Goal: Information Seeking & Learning: Learn about a topic

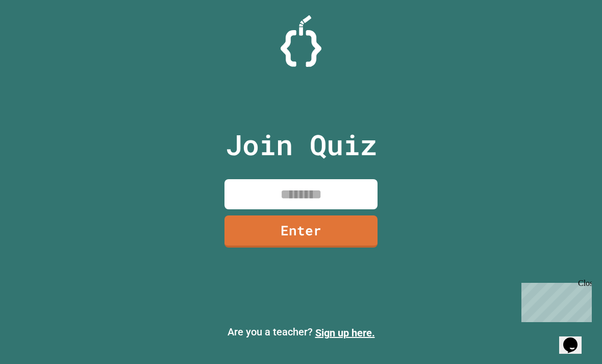
click at [336, 202] on input at bounding box center [301, 194] width 153 height 30
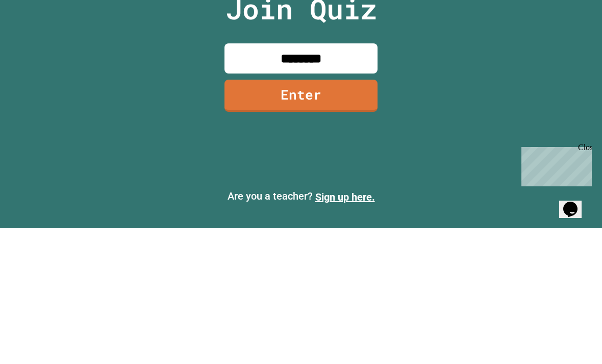
type input "********"
click at [323, 215] on link "Enter" at bounding box center [301, 231] width 153 height 32
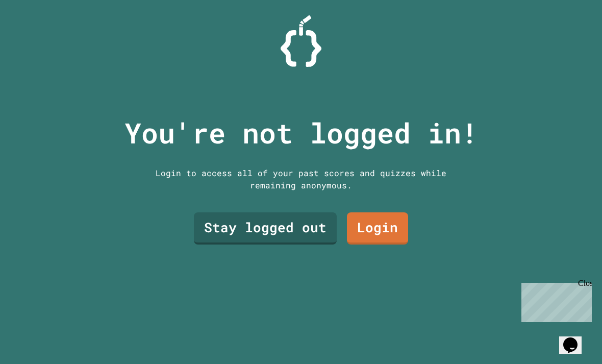
click at [279, 212] on link "Stay logged out" at bounding box center [265, 228] width 143 height 32
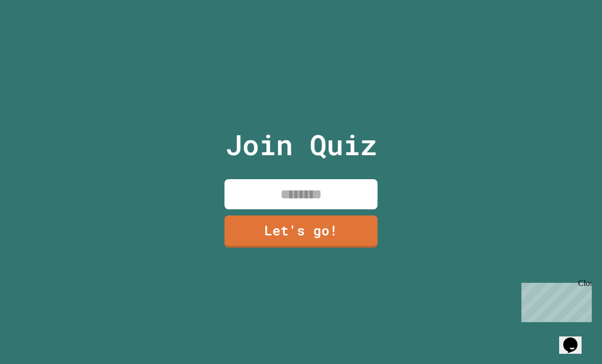
click at [328, 179] on input at bounding box center [301, 194] width 153 height 30
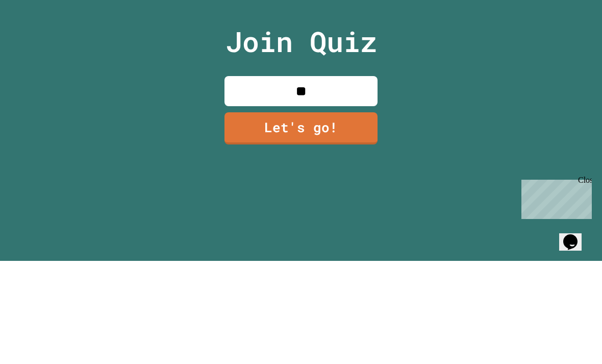
type input "**"
click at [332, 215] on link "Let's go!" at bounding box center [301, 231] width 153 height 32
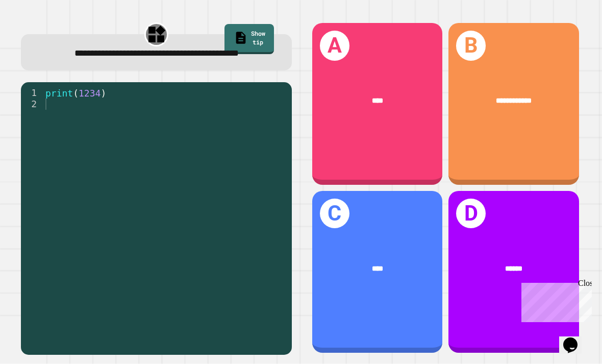
scroll to position [14, 0]
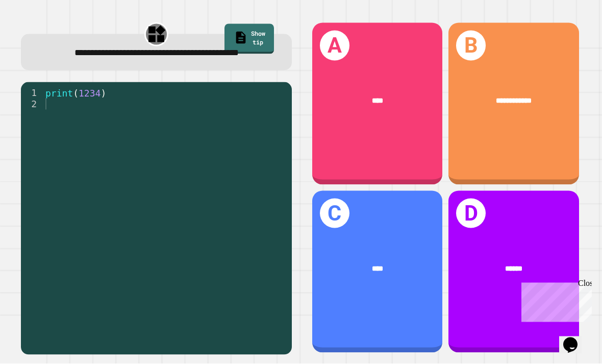
click at [365, 171] on div "A ****" at bounding box center [377, 104] width 131 height 162
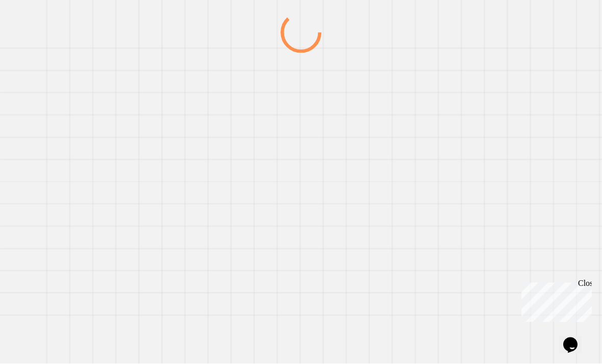
scroll to position [14, 0]
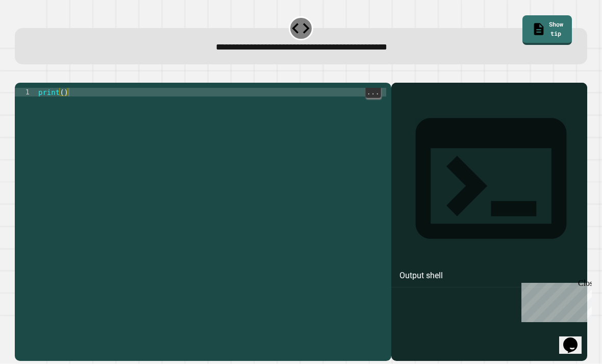
click at [199, 91] on div "print ( )" at bounding box center [211, 235] width 350 height 295
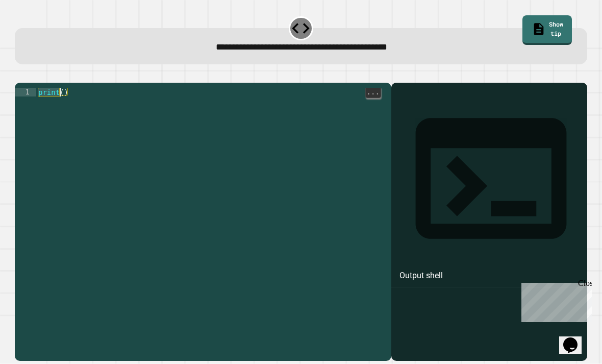
click at [66, 88] on div "print ( )" at bounding box center [211, 227] width 350 height 278
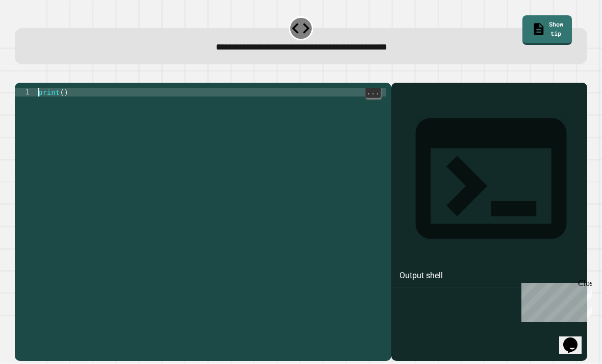
click at [66, 90] on div "print ( )" at bounding box center [211, 235] width 350 height 295
type textarea "**********"
click at [20, 74] on button "button" at bounding box center [20, 74] width 0 height 0
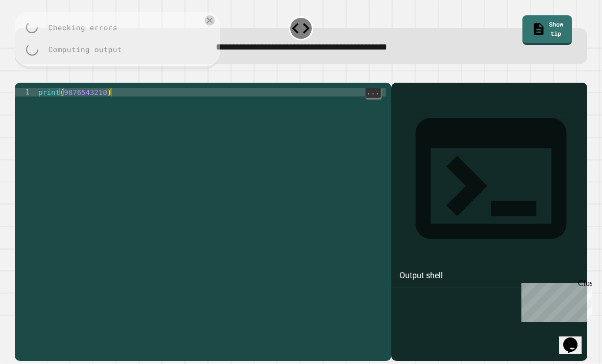
click at [28, 74] on div at bounding box center [301, 76] width 572 height 12
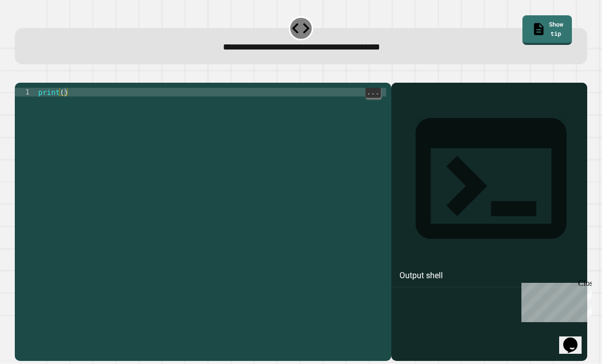
click at [60, 104] on div "print ( )" at bounding box center [211, 235] width 350 height 295
click at [63, 103] on div "print ( )" at bounding box center [211, 227] width 350 height 278
click at [63, 107] on div "print ( )" at bounding box center [211, 235] width 350 height 295
type textarea "**********"
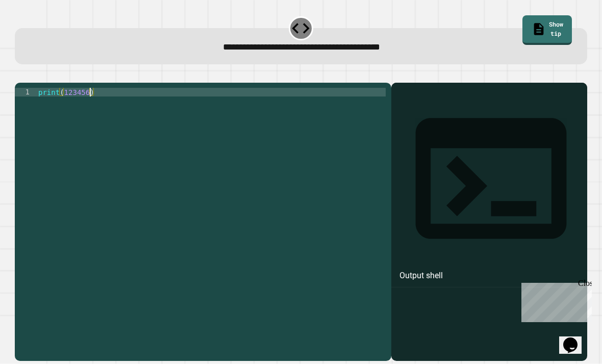
click at [20, 74] on icon "button" at bounding box center [20, 74] width 0 height 0
click at [32, 83] on div at bounding box center [301, 76] width 572 height 12
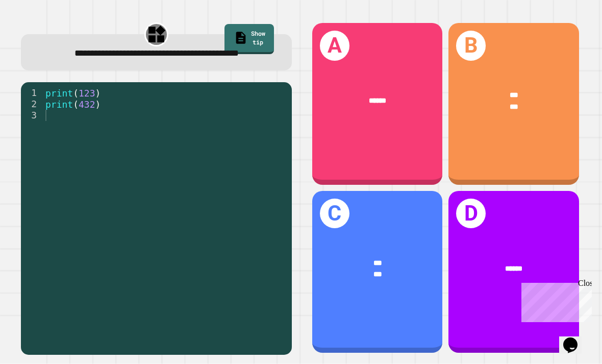
click at [532, 155] on div "B *** ***" at bounding box center [514, 104] width 131 height 162
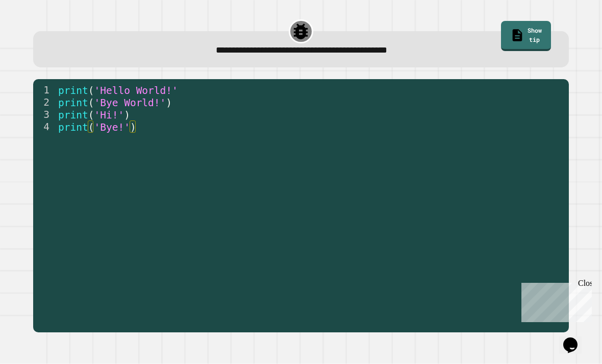
click at [60, 86] on div "print ( 'Hello World!' print ( 'Bye World!' ) print ( 'Hi!' ) print ( 'Bye!' )" at bounding box center [309, 212] width 507 height 257
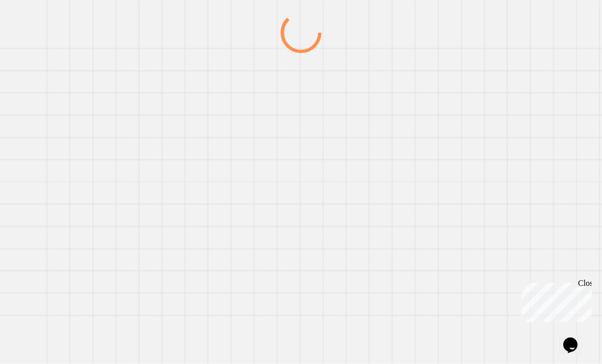
click at [58, 85] on div at bounding box center [301, 188] width 578 height 352
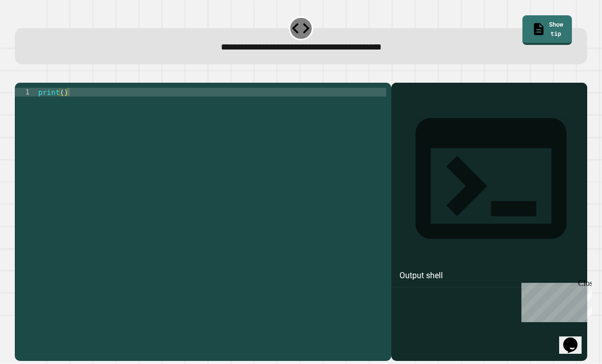
click at [261, 98] on div "1 print ( ) XXXXXXXXXXXXXXXXXXXXXXXXXXXXXXXXXXXXXXXXXXXXXXXXXXXXXXXXXXXXXXXXXXX…" at bounding box center [203, 222] width 376 height 278
click at [63, 103] on div "print ( )" at bounding box center [211, 227] width 350 height 278
type textarea "**********"
click at [20, 74] on button "button" at bounding box center [20, 74] width 0 height 0
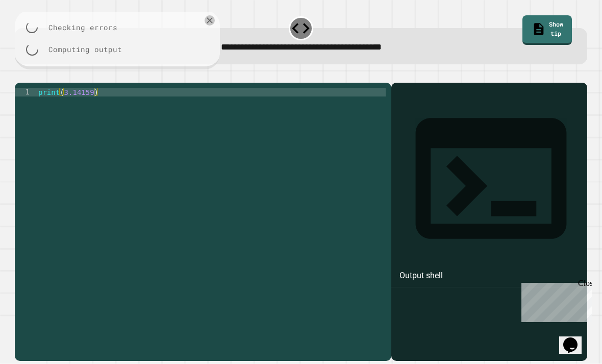
click at [20, 83] on div at bounding box center [301, 76] width 572 height 12
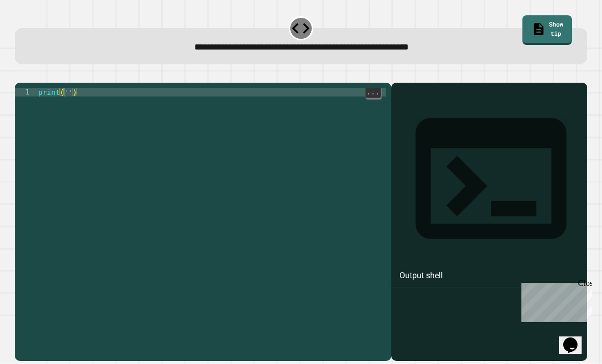
click at [65, 105] on div "print ( '' )" at bounding box center [211, 235] width 350 height 295
click at [72, 103] on div "print ( '' )" at bounding box center [211, 235] width 350 height 295
click at [69, 104] on div "print ( '' )" at bounding box center [211, 235] width 350 height 295
click at [85, 108] on div "print ( 'It' s a beautiful day ')" at bounding box center [211, 235] width 350 height 295
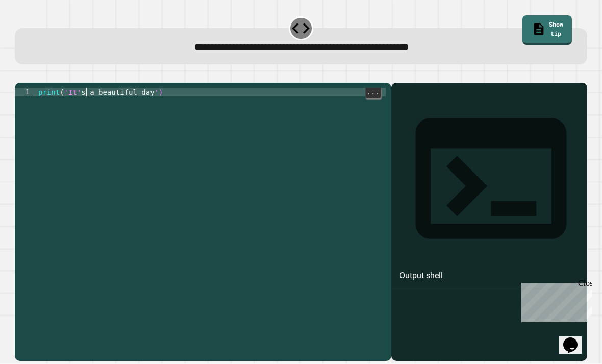
click at [81, 107] on div "print ( 'It' s a beautiful day ')" at bounding box center [211, 235] width 350 height 295
click at [71, 104] on div "print ( 'It' s a beautiful day ')" at bounding box center [211, 235] width 350 height 295
click at [69, 104] on div "print ( 'It' s a beautiful day ')" at bounding box center [211, 235] width 350 height 295
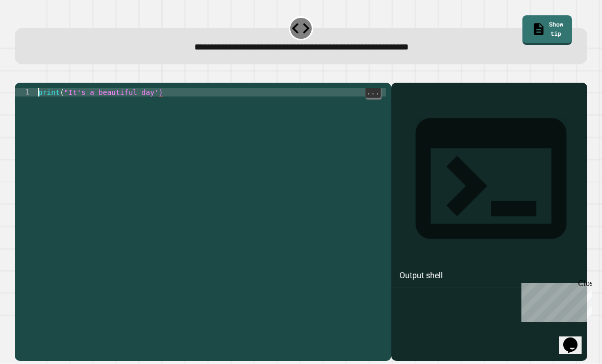
click at [157, 103] on div "print ( "It's a beautiful day')" at bounding box center [211, 227] width 350 height 278
click at [160, 103] on div "print ( "It's a beautiful day')" at bounding box center [211, 235] width 350 height 295
type textarea "**********"
click at [20, 74] on icon "button" at bounding box center [20, 74] width 0 height 0
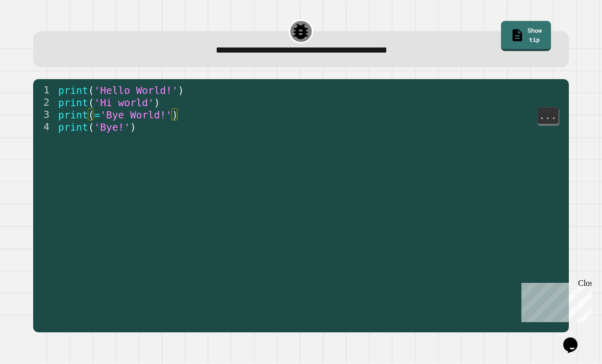
click at [178, 113] on span ")" at bounding box center [175, 115] width 6 height 12
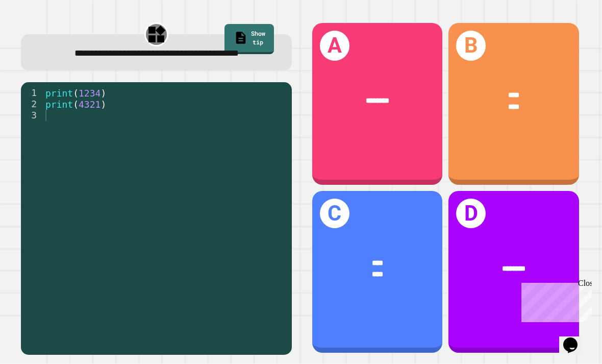
click at [545, 98] on div "****" at bounding box center [514, 95] width 101 height 11
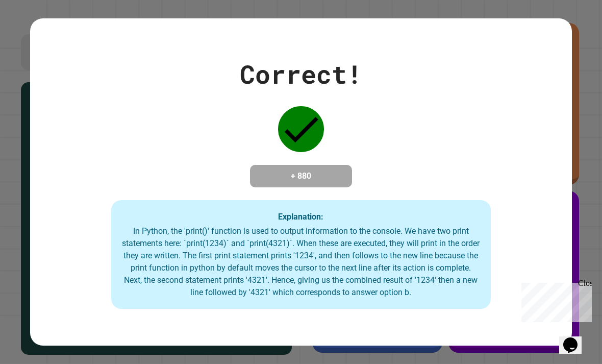
click at [544, 146] on div "Correct! + 880 Explanation: In Python, the 'print()' function is used to output…" at bounding box center [301, 182] width 542 height 254
click at [487, 201] on div "Correct! + 880 Explanation: In Python, the 'print()' function is used to output…" at bounding box center [301, 182] width 542 height 254
click at [424, 285] on div "In Python, the 'print()' function is used to output information to the console.…" at bounding box center [300, 261] width 359 height 73
click at [443, 271] on div "In Python, the 'print()' function is used to output information to the console.…" at bounding box center [300, 261] width 359 height 73
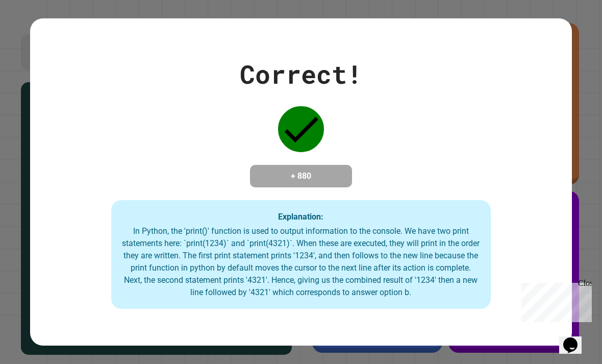
click at [425, 281] on div "In Python, the 'print()' function is used to output information to the console.…" at bounding box center [300, 261] width 359 height 73
click at [424, 281] on div "In Python, the 'print()' function is used to output information to the console.…" at bounding box center [300, 261] width 359 height 73
click at [368, 259] on div "In Python, the 'print()' function is used to output information to the console.…" at bounding box center [300, 261] width 359 height 73
click at [368, 258] on div "In Python, the 'print()' function is used to output information to the console.…" at bounding box center [300, 261] width 359 height 73
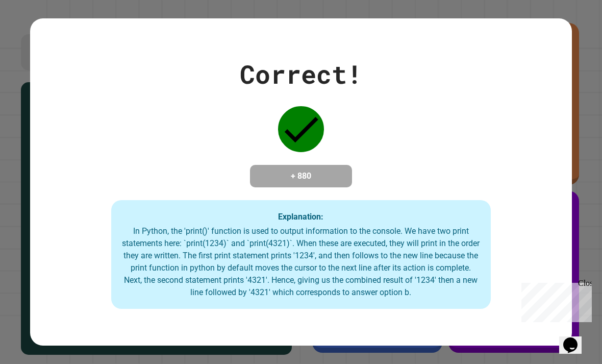
click at [332, 284] on div "In Python, the 'print()' function is used to output information to the console.…" at bounding box center [300, 261] width 359 height 73
click at [378, 266] on div "In Python, the 'print()' function is used to output information to the console.…" at bounding box center [300, 261] width 359 height 73
click at [310, 225] on div "In Python, the 'print()' function is used to output information to the console.…" at bounding box center [300, 261] width 359 height 73
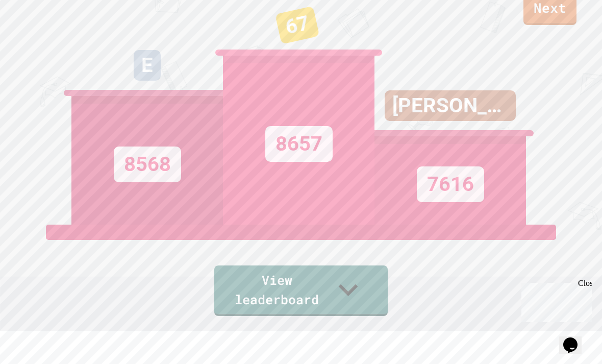
scroll to position [0, 0]
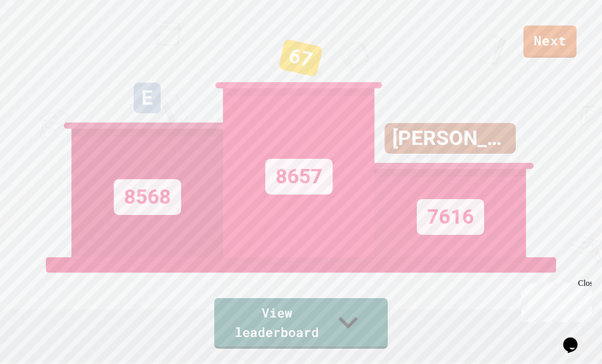
click at [558, 33] on link "Next" at bounding box center [550, 42] width 53 height 32
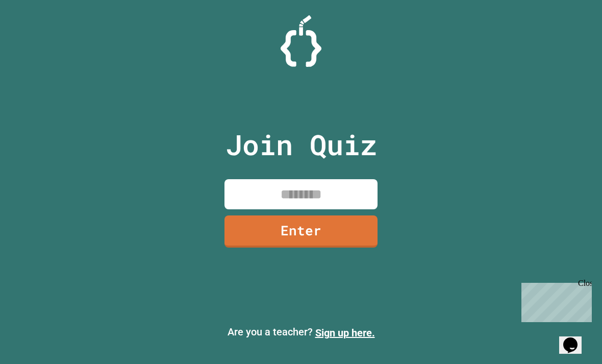
click at [323, 204] on input at bounding box center [301, 194] width 153 height 30
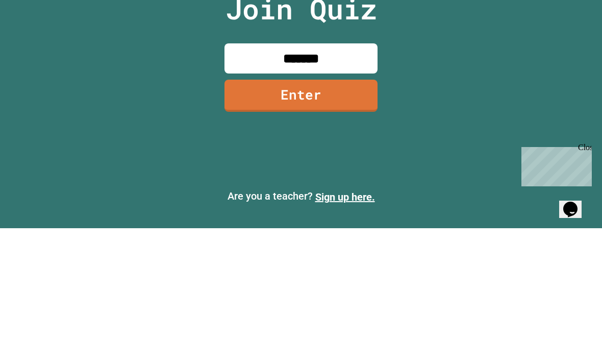
type input "********"
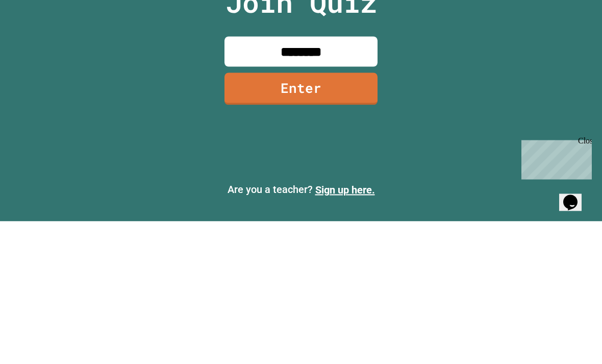
click at [345, 215] on link "Enter" at bounding box center [301, 231] width 153 height 32
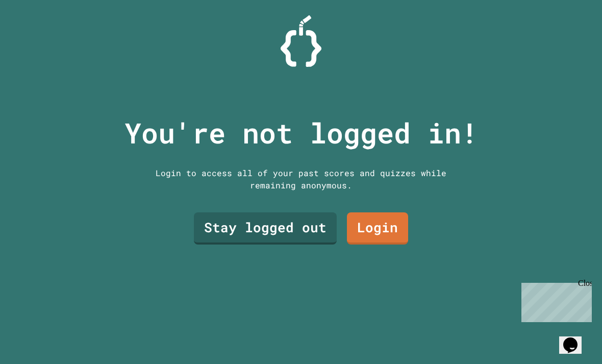
click at [270, 212] on link "Stay logged out" at bounding box center [265, 228] width 143 height 32
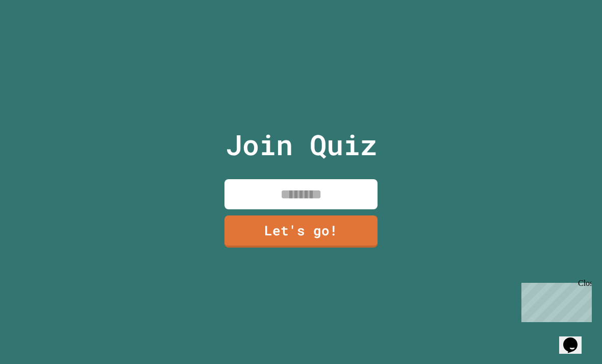
click at [285, 180] on input at bounding box center [301, 194] width 153 height 30
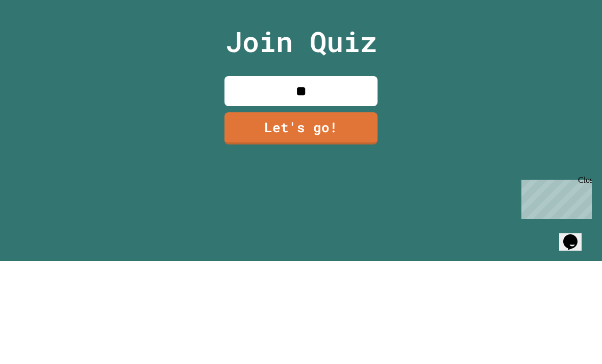
type input "*"
click at [354, 215] on link "Let's go!" at bounding box center [301, 231] width 153 height 32
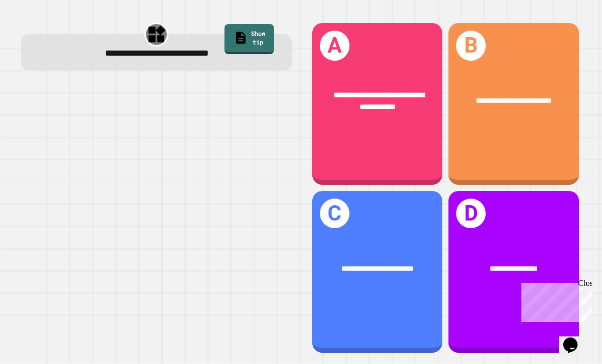
click at [419, 249] on div "**********" at bounding box center [377, 269] width 131 height 40
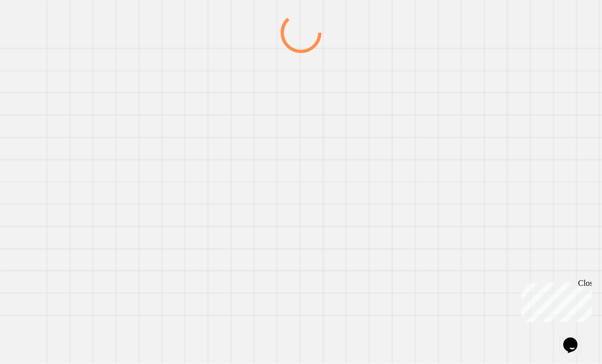
click at [419, 235] on div at bounding box center [301, 188] width 578 height 352
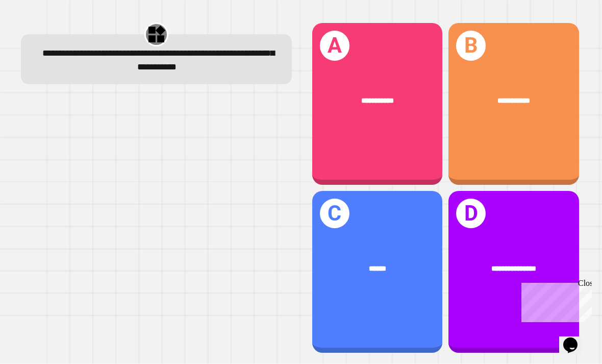
click at [420, 284] on div "C ******" at bounding box center [377, 272] width 131 height 162
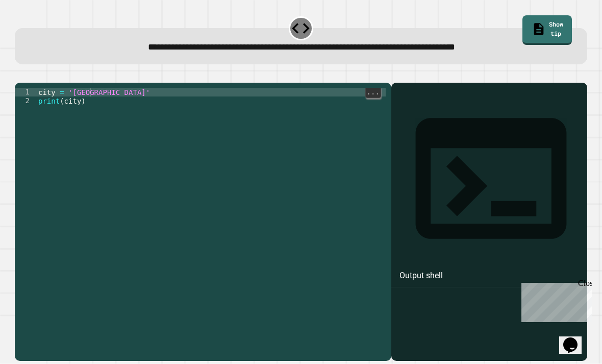
click at [99, 83] on div "1 2 city = 'Madrid' print ( city ) XXXXXXXXXXXXXXXXXXXXXXXXXXXXXXXXXXXXXXXXXXXX…" at bounding box center [203, 222] width 376 height 278
click at [97, 88] on div "city = 'Madrid' print ( city )" at bounding box center [211, 235] width 350 height 295
type textarea "**********"
click at [20, 74] on icon "button" at bounding box center [20, 74] width 0 height 0
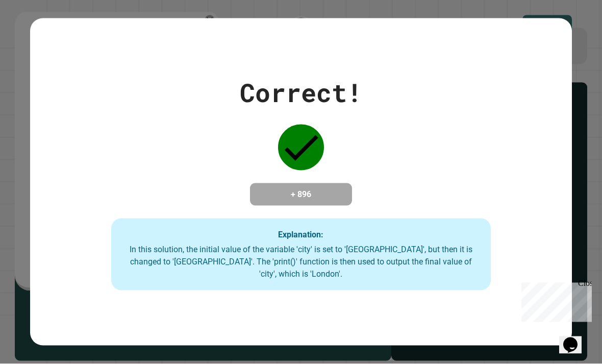
scroll to position [0, 0]
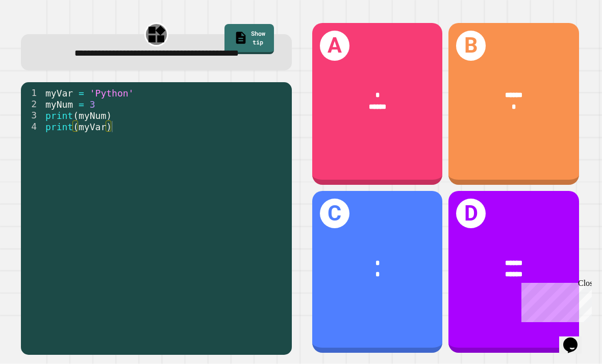
click at [396, 128] on div "* ******" at bounding box center [377, 102] width 131 height 52
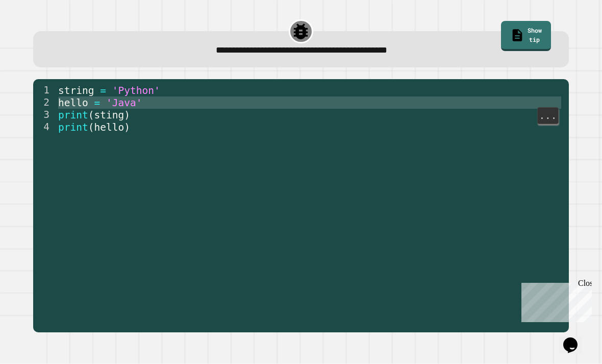
click at [80, 116] on span "print" at bounding box center [73, 115] width 30 height 12
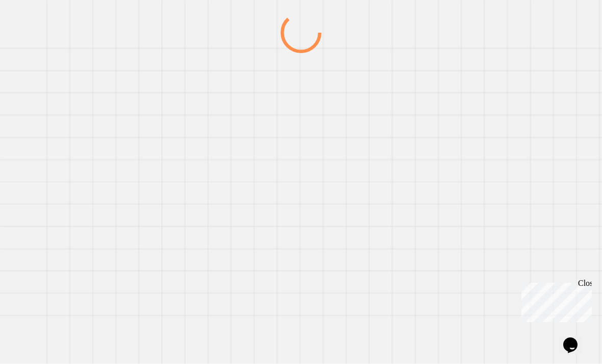
click at [79, 116] on div at bounding box center [301, 188] width 578 height 352
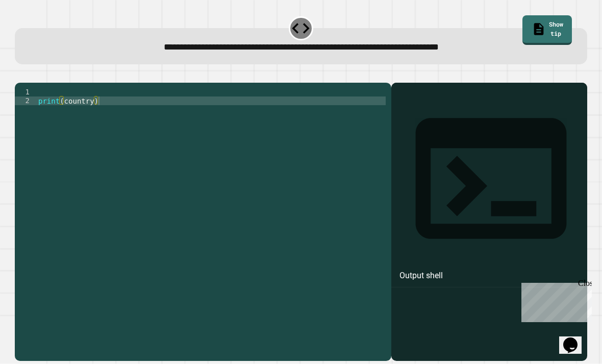
click at [52, 103] on div "print ( country )" at bounding box center [211, 235] width 350 height 295
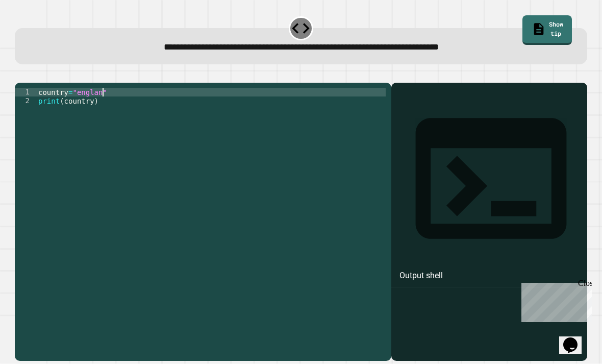
scroll to position [0, 5]
click at [85, 103] on div "country = "england" print ( country )" at bounding box center [211, 227] width 350 height 278
type textarea "**********"
click at [20, 74] on button "button" at bounding box center [20, 74] width 0 height 0
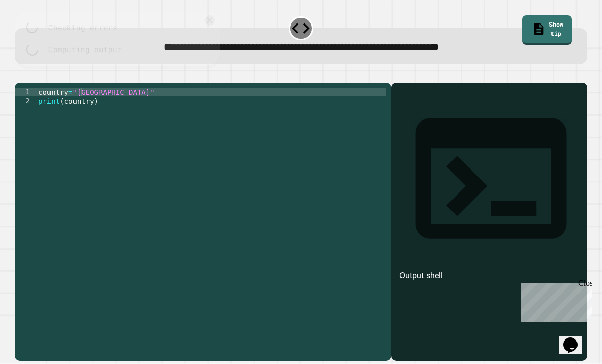
click at [27, 83] on div at bounding box center [301, 76] width 572 height 12
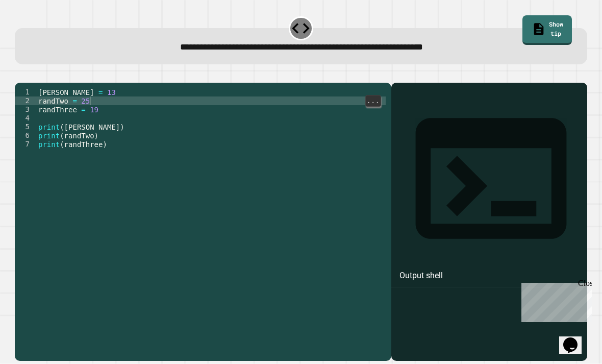
click at [97, 112] on div "[PERSON_NAME] = 13 randTwo = 25 randThree = 19 print ( [PERSON_NAME] ) print ( …" at bounding box center [211, 235] width 350 height 295
type textarea "**********"
click at [20, 74] on button "button" at bounding box center [20, 74] width 0 height 0
